Goal: Find specific page/section: Find specific page/section

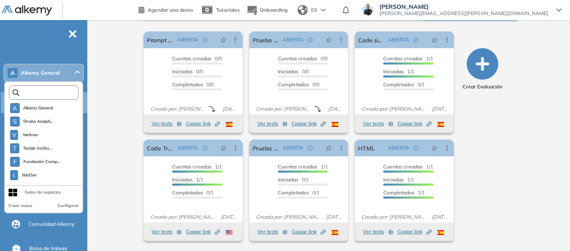
click at [51, 91] on input "text" at bounding box center [45, 93] width 52 height 6
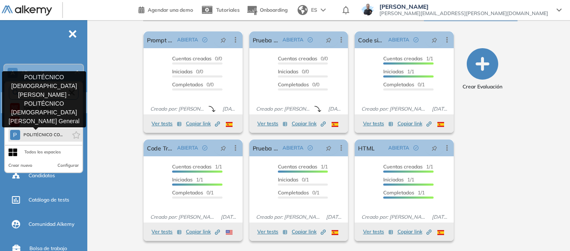
type input "***"
click at [44, 134] on span "POLITÉCNICO CO..." at bounding box center [43, 135] width 39 height 7
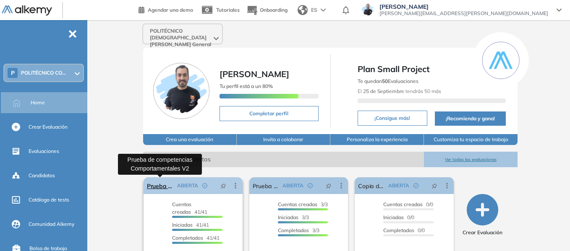
click at [166, 189] on link "Prueba de competencias Comportamentales V2" at bounding box center [160, 186] width 27 height 17
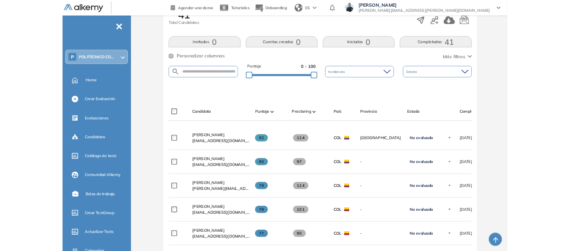
scroll to position [168, 0]
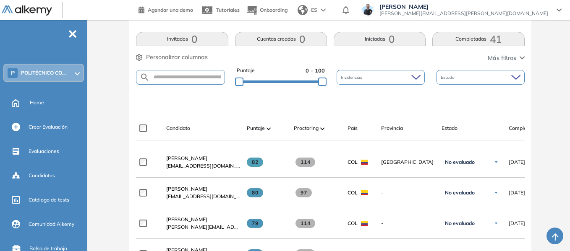
click at [67, 77] on div "P POLITÉCNICO CO..." at bounding box center [43, 73] width 79 height 17
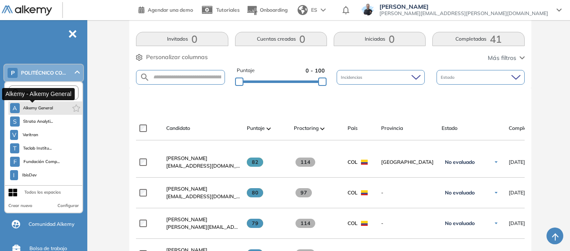
click at [47, 109] on span "Alkemy General" at bounding box center [38, 108] width 30 height 7
